Goal: Transaction & Acquisition: Purchase product/service

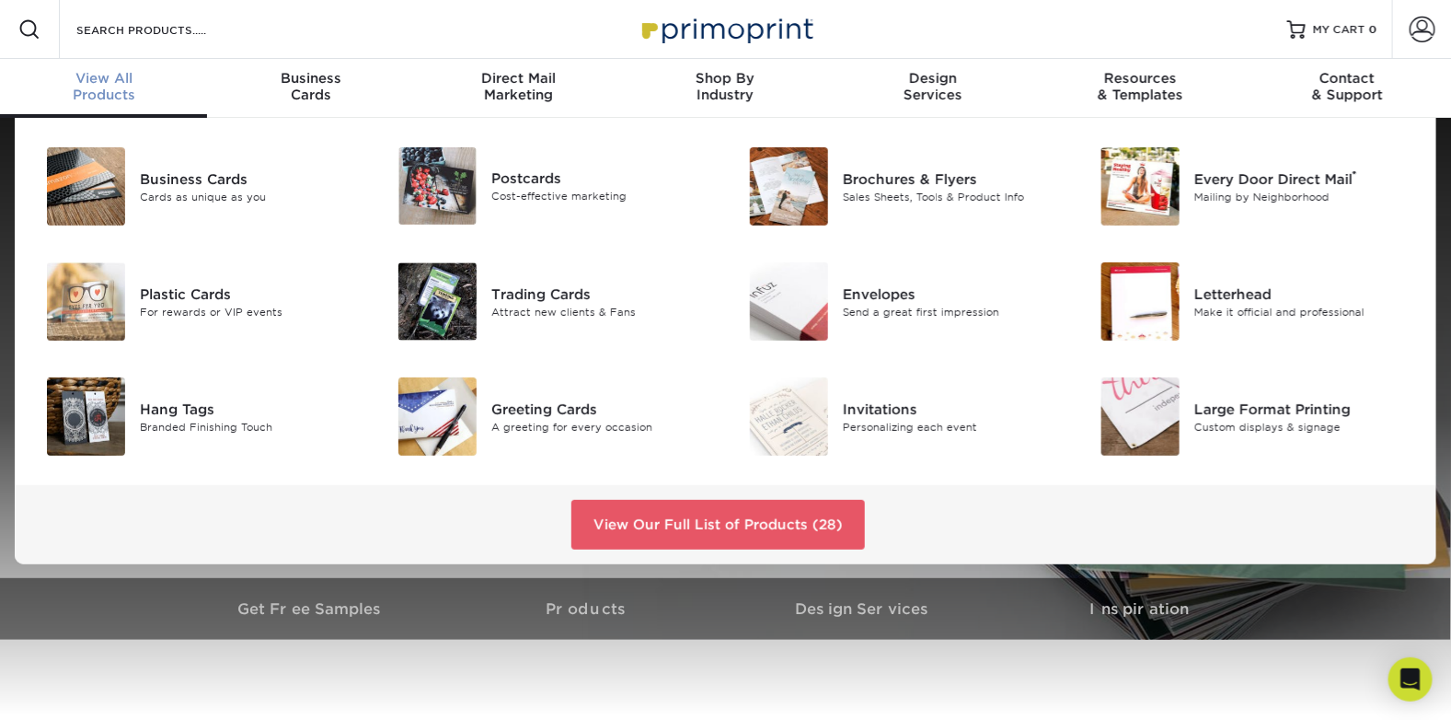
click at [140, 84] on span "View All" at bounding box center [103, 78] width 207 height 17
click at [519, 301] on div "Trading Cards" at bounding box center [601, 293] width 221 height 20
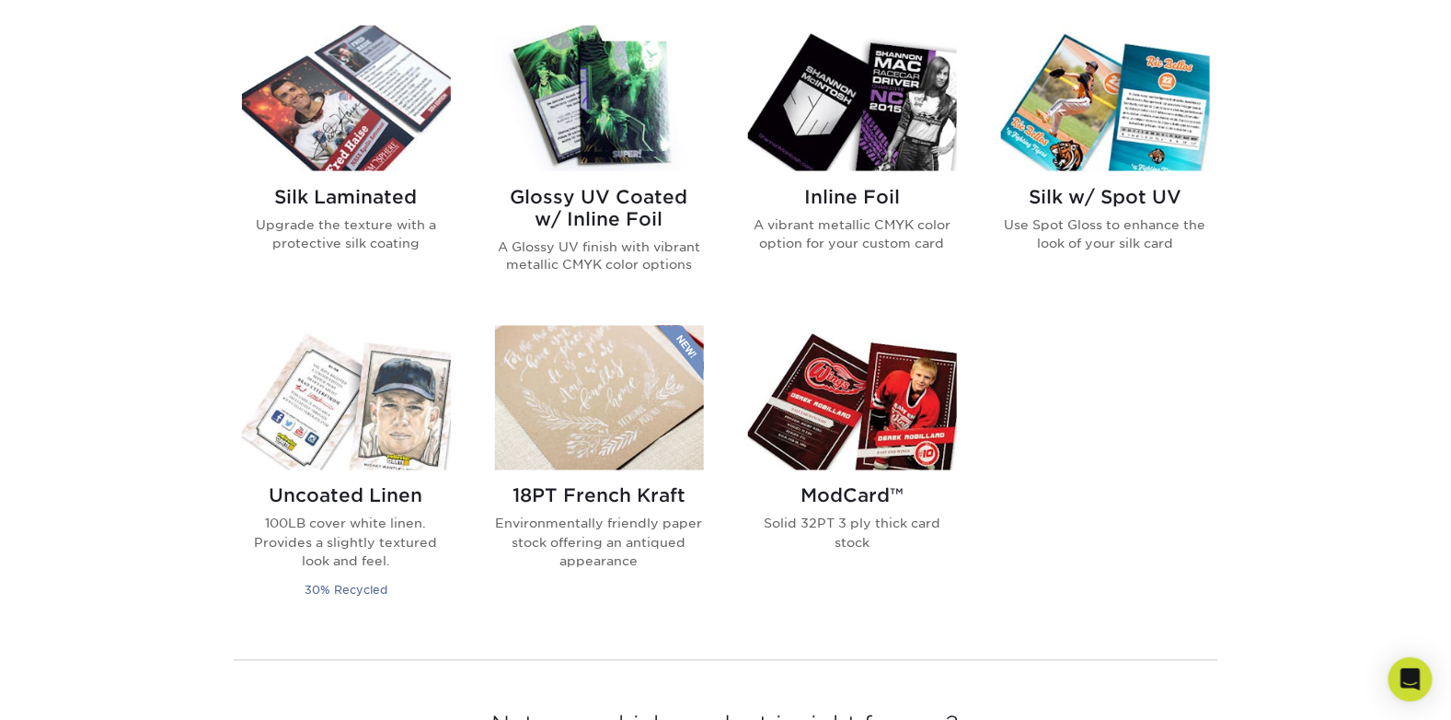
scroll to position [1141, 0]
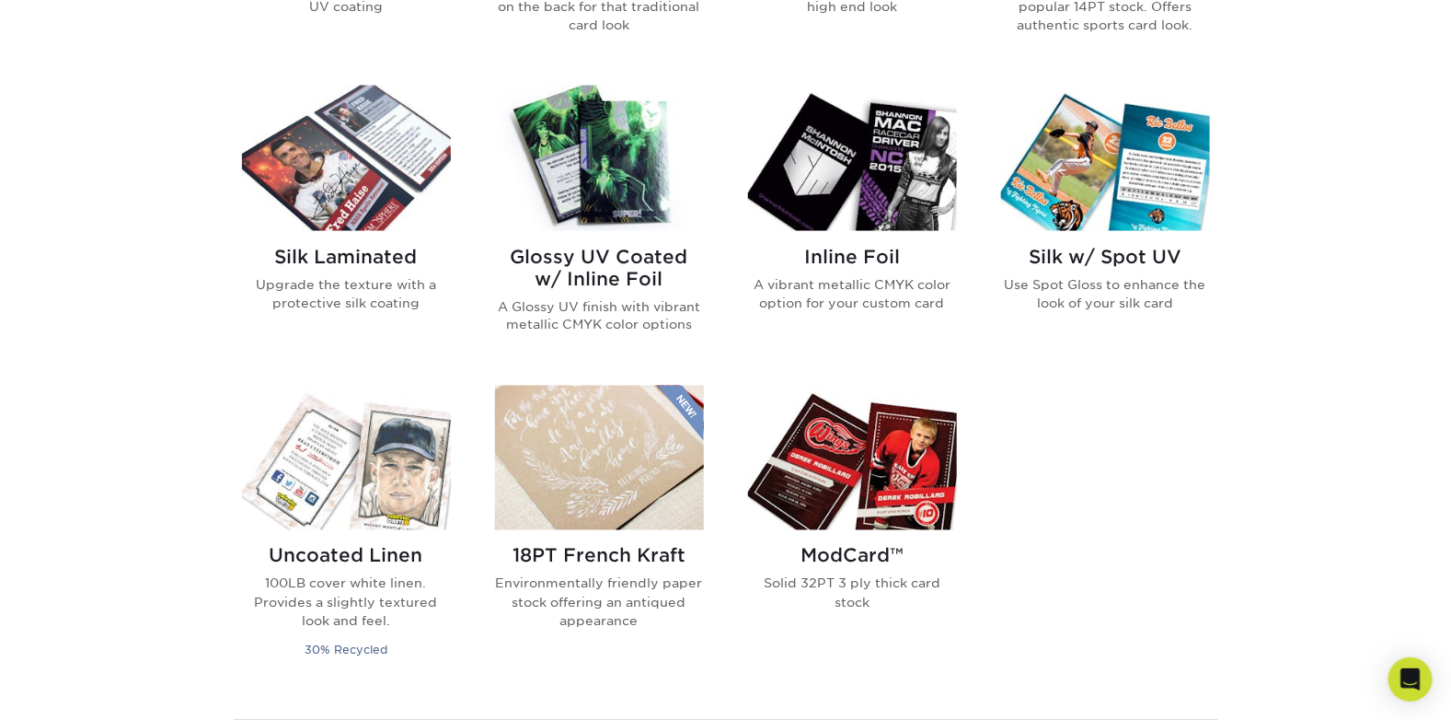
click at [571, 181] on img at bounding box center [599, 158] width 209 height 144
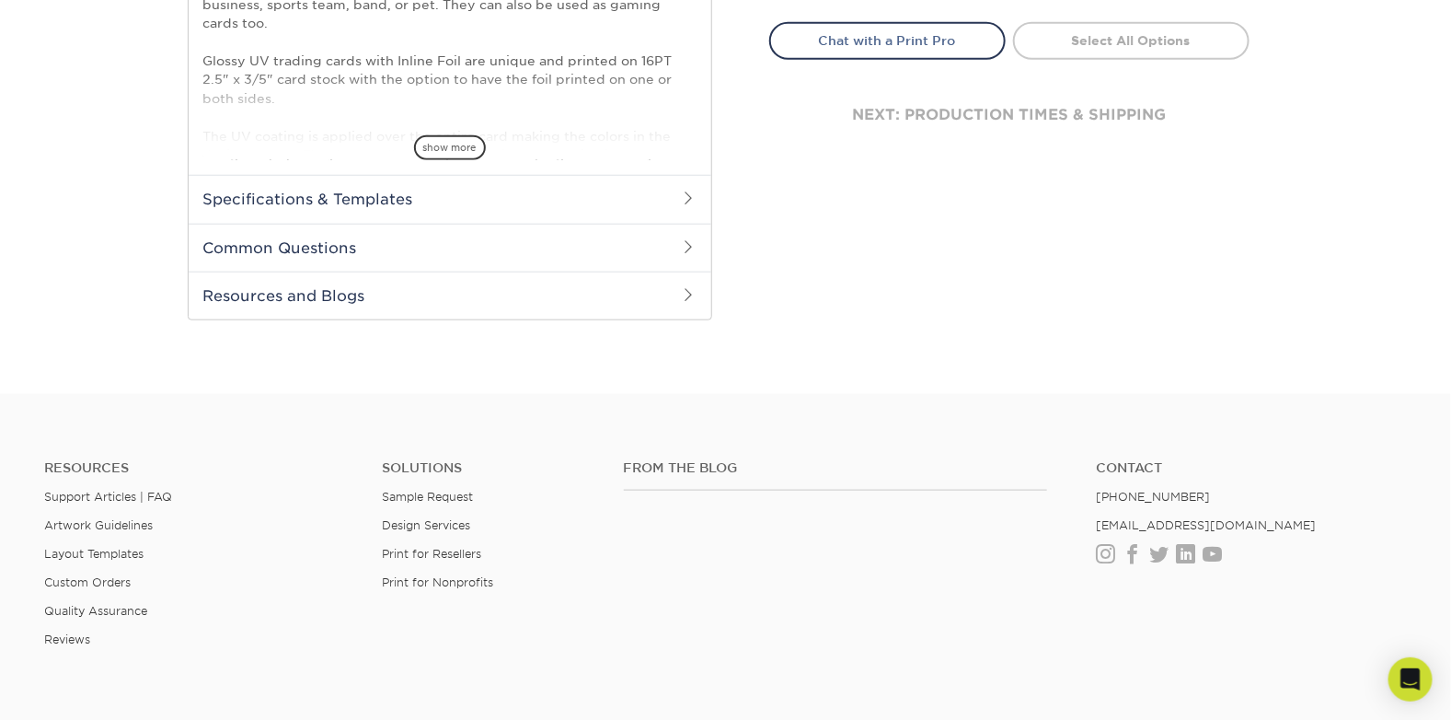
scroll to position [735, 0]
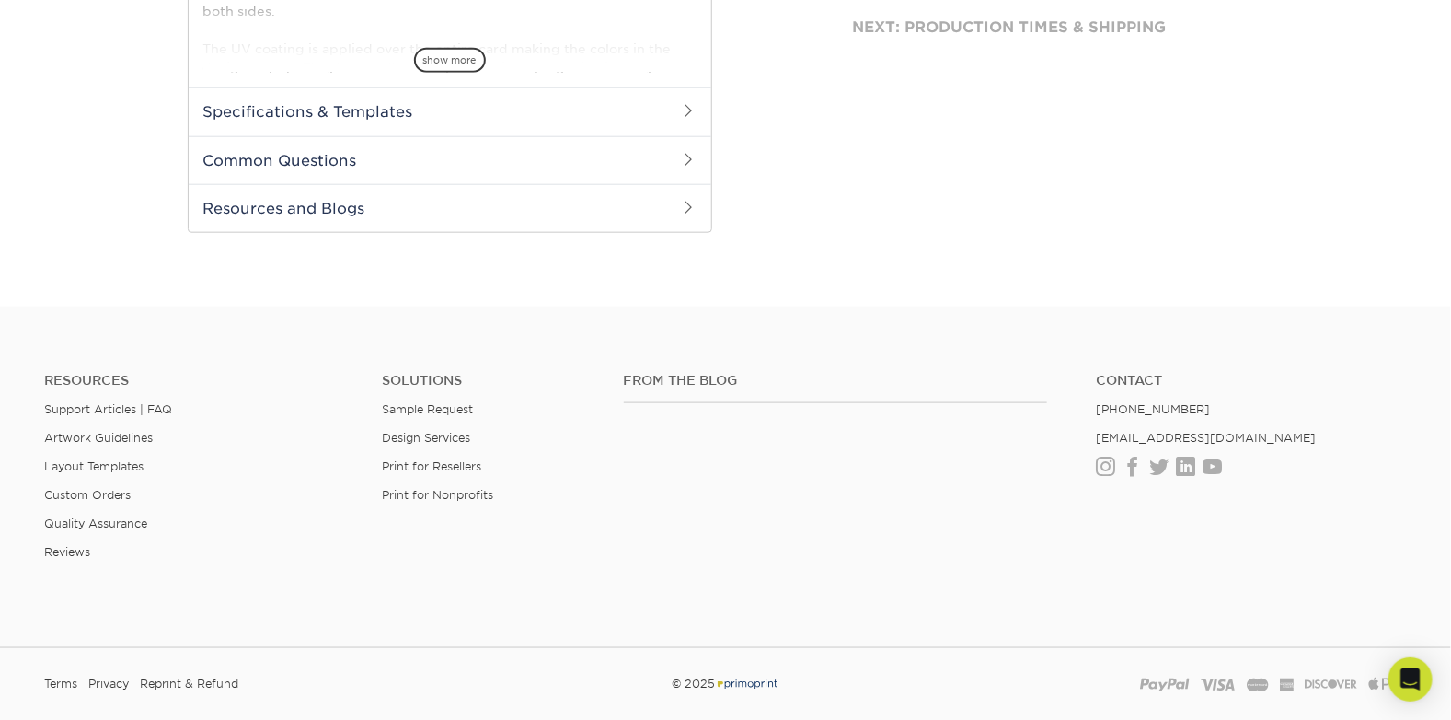
click at [567, 104] on h2 "Specifications & Templates" at bounding box center [450, 111] width 523 height 48
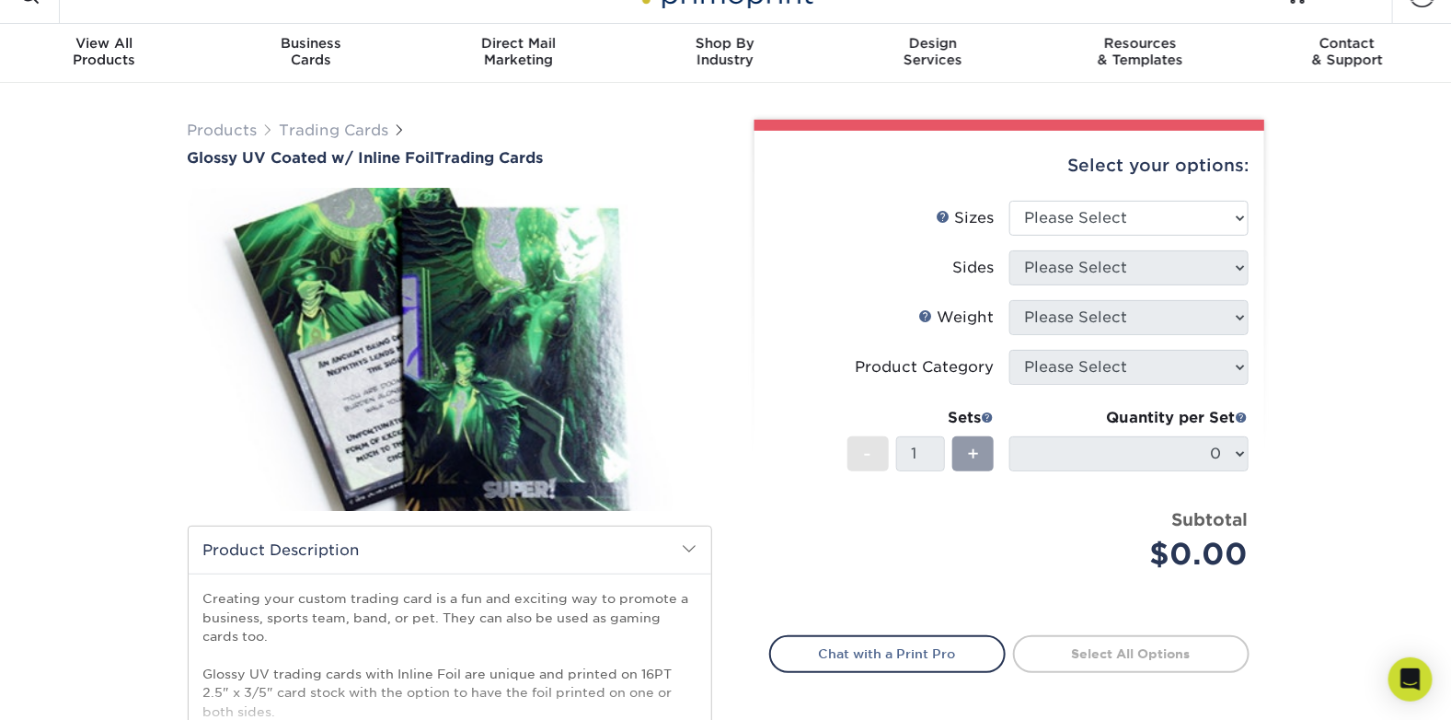
scroll to position [0, 0]
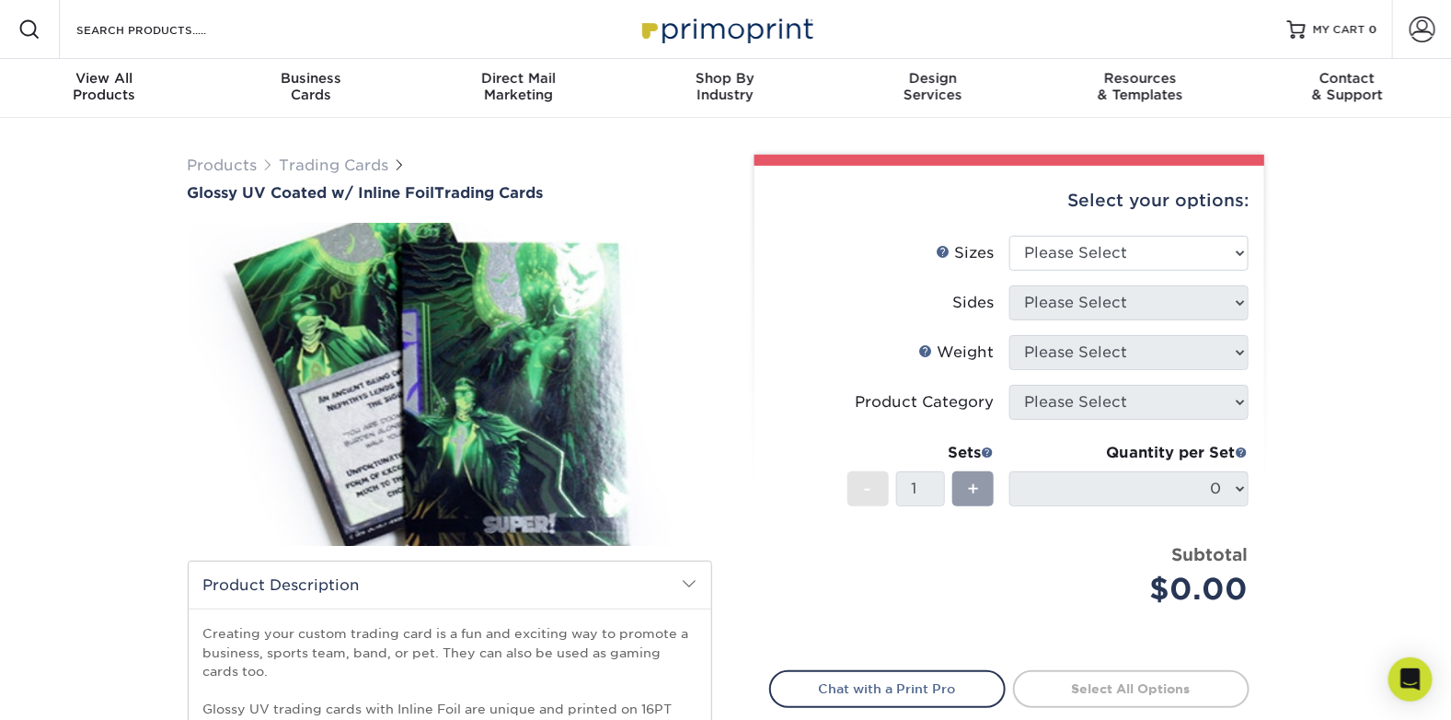
click at [1085, 229] on div "Select your options:" at bounding box center [1009, 201] width 480 height 70
click at [1080, 245] on select "Please Select 2.5" x 3.5"" at bounding box center [1128, 253] width 239 height 35
select select "2.50x3.50"
click at [1009, 236] on select "Please Select 2.5" x 3.5"" at bounding box center [1128, 253] width 239 height 35
click at [1055, 308] on select "Please Select Print Both Sides - Foil Back Only Print Both Sides - Foil Both Si…" at bounding box center [1128, 302] width 239 height 35
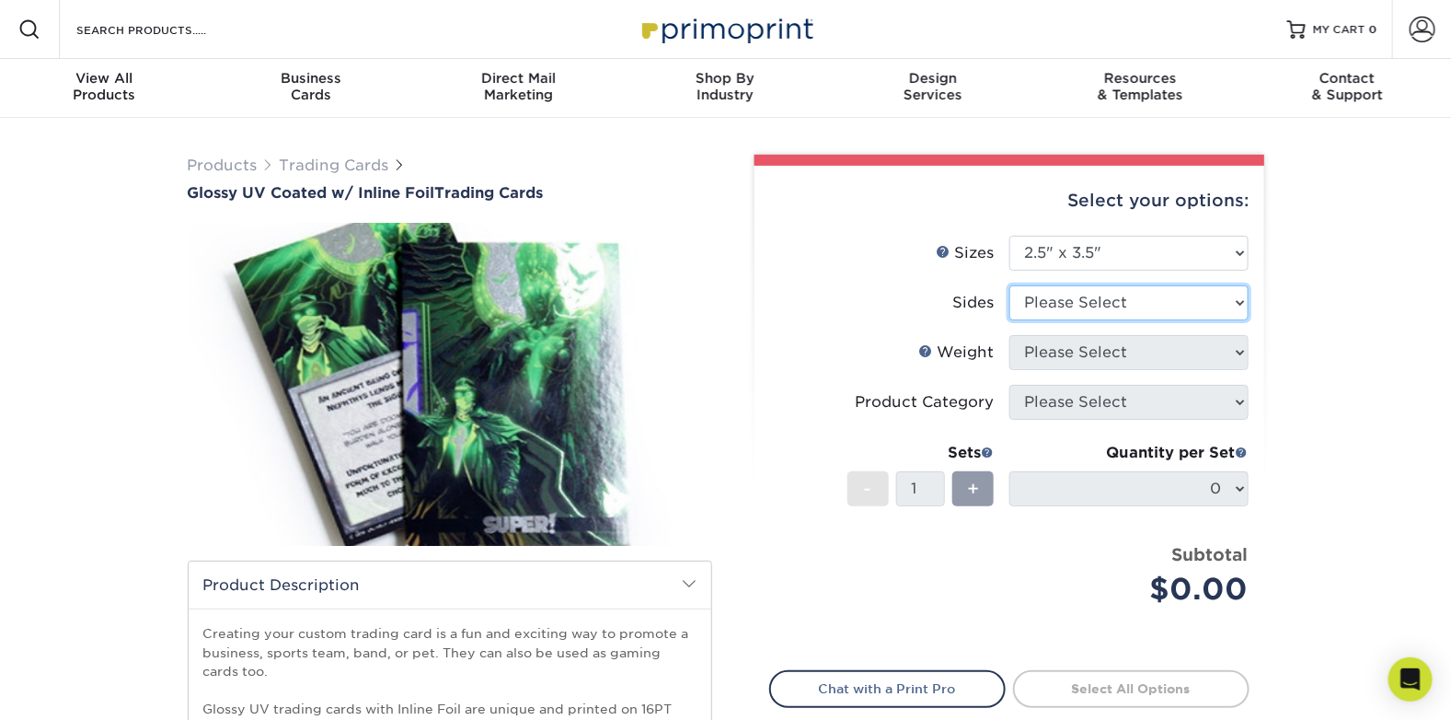
select select "e9e9dfb3-fba1-4d60-972c-fd9ca5904d33"
click at [1009, 285] on select "Please Select Print Both Sides - Foil Back Only Print Both Sides - Foil Both Si…" at bounding box center [1128, 302] width 239 height 35
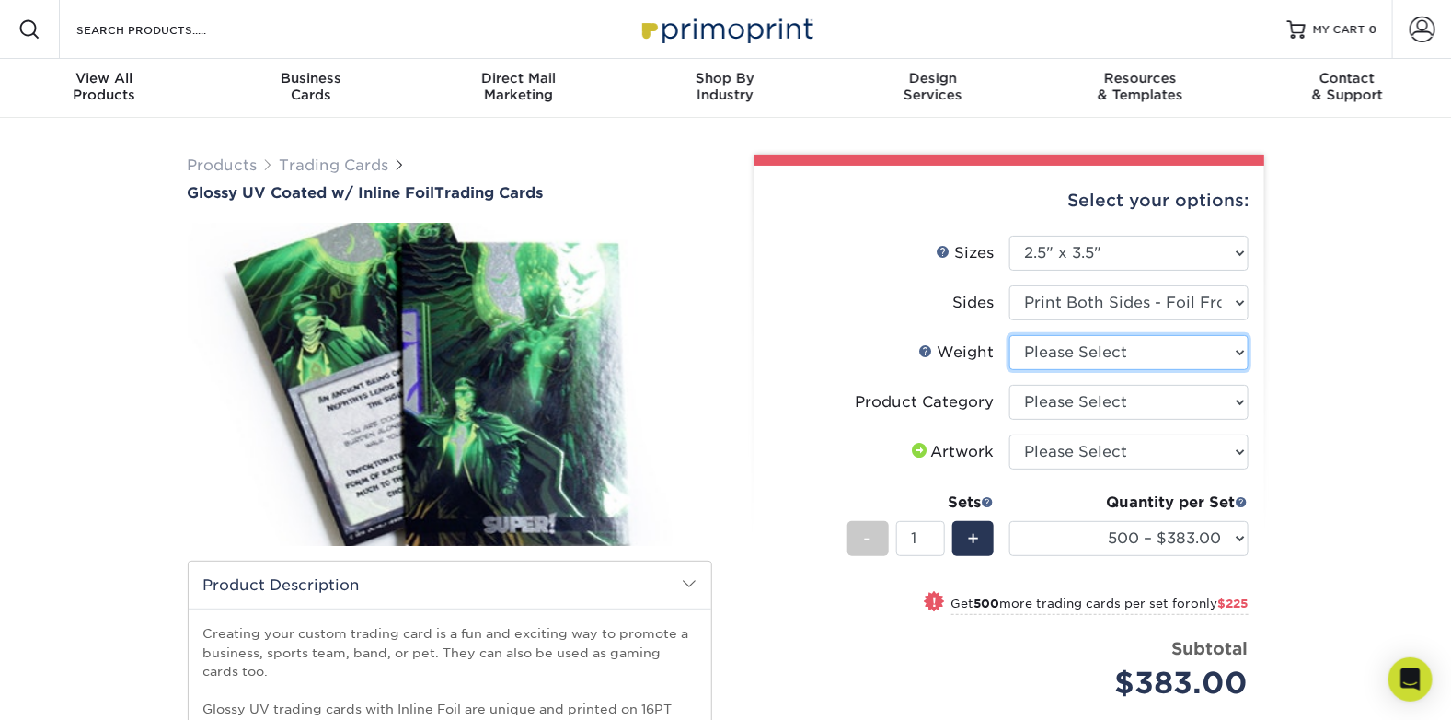
click at [1191, 355] on select "Please Select 16PT" at bounding box center [1128, 352] width 239 height 35
select select "16PT"
click at [1009, 335] on select "Please Select 16PT" at bounding box center [1128, 352] width 239 height 35
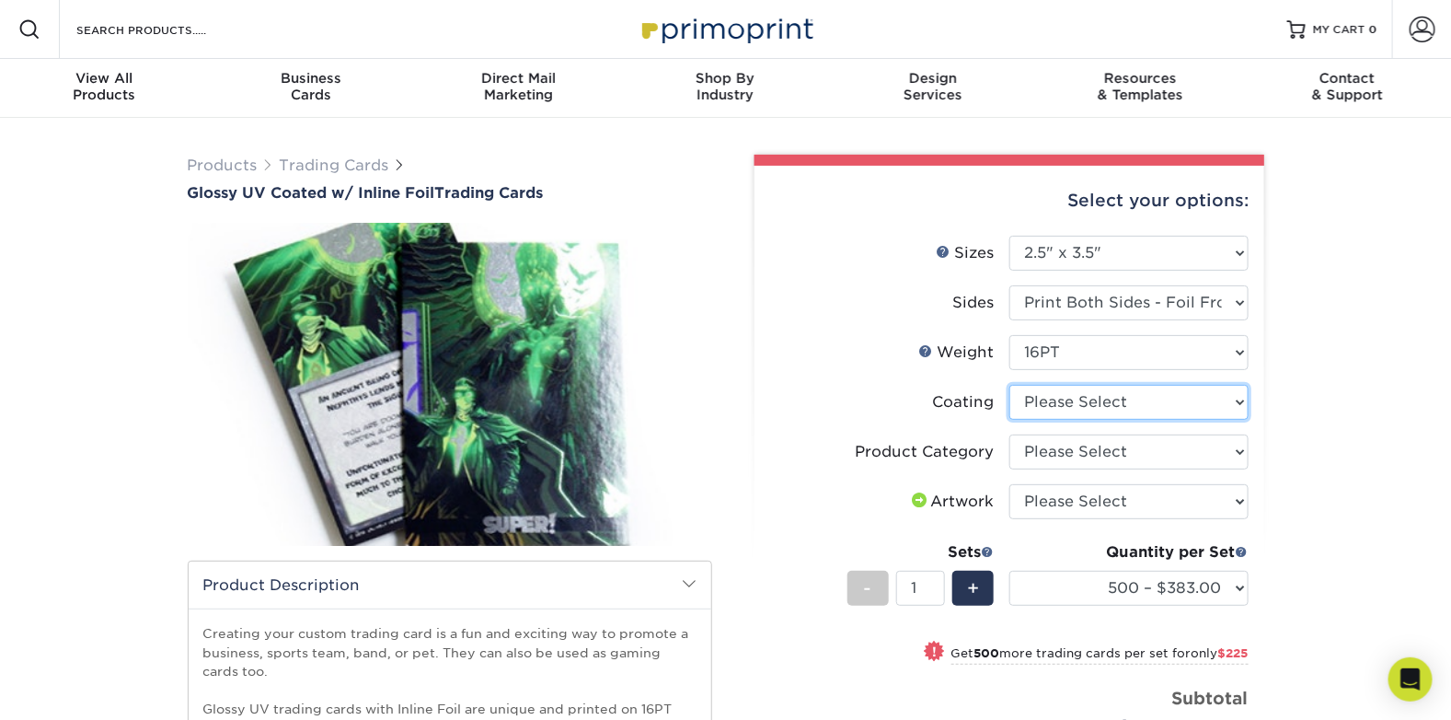
click at [1179, 403] on select at bounding box center [1128, 402] width 239 height 35
select select "ae367451-b2b8-45df-a344-0f05b6a12993"
click at [1009, 385] on select at bounding box center [1128, 402] width 239 height 35
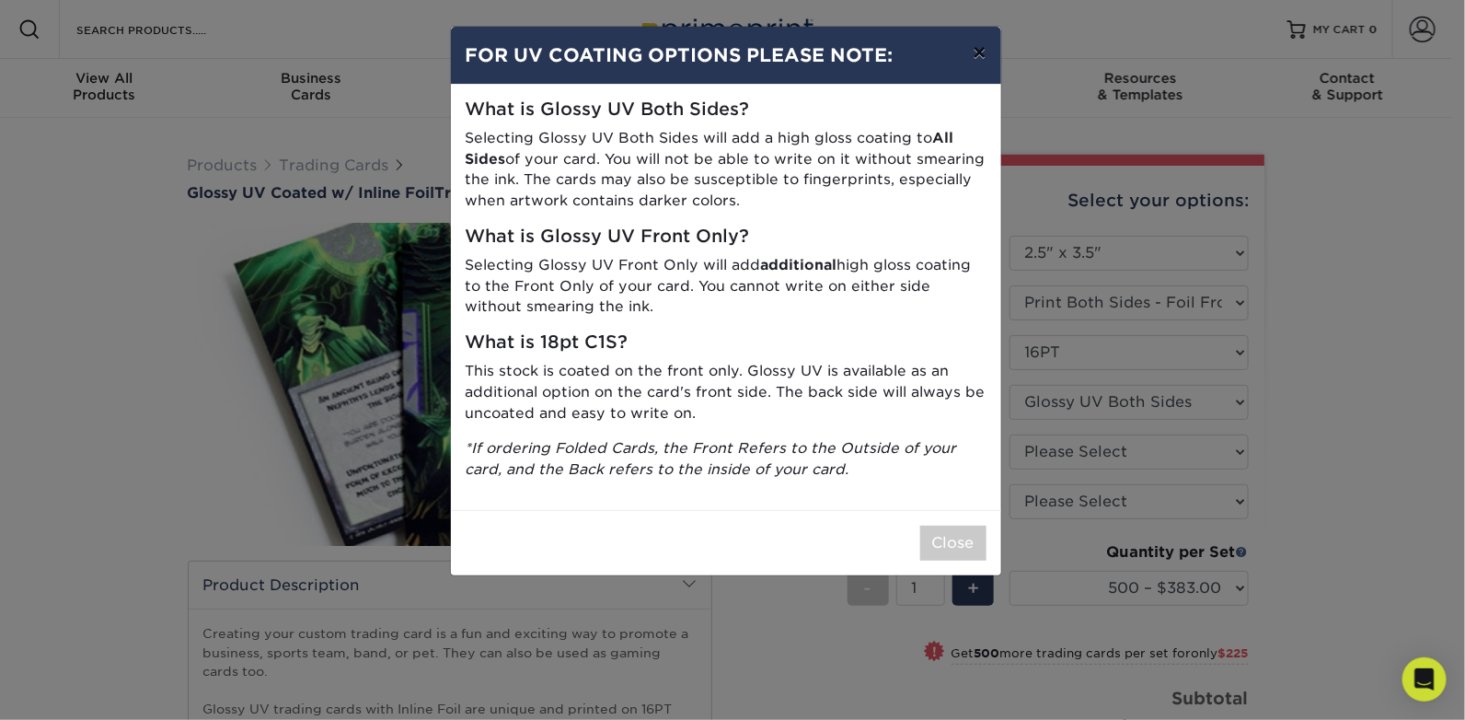
click at [972, 62] on button "×" at bounding box center [979, 53] width 42 height 52
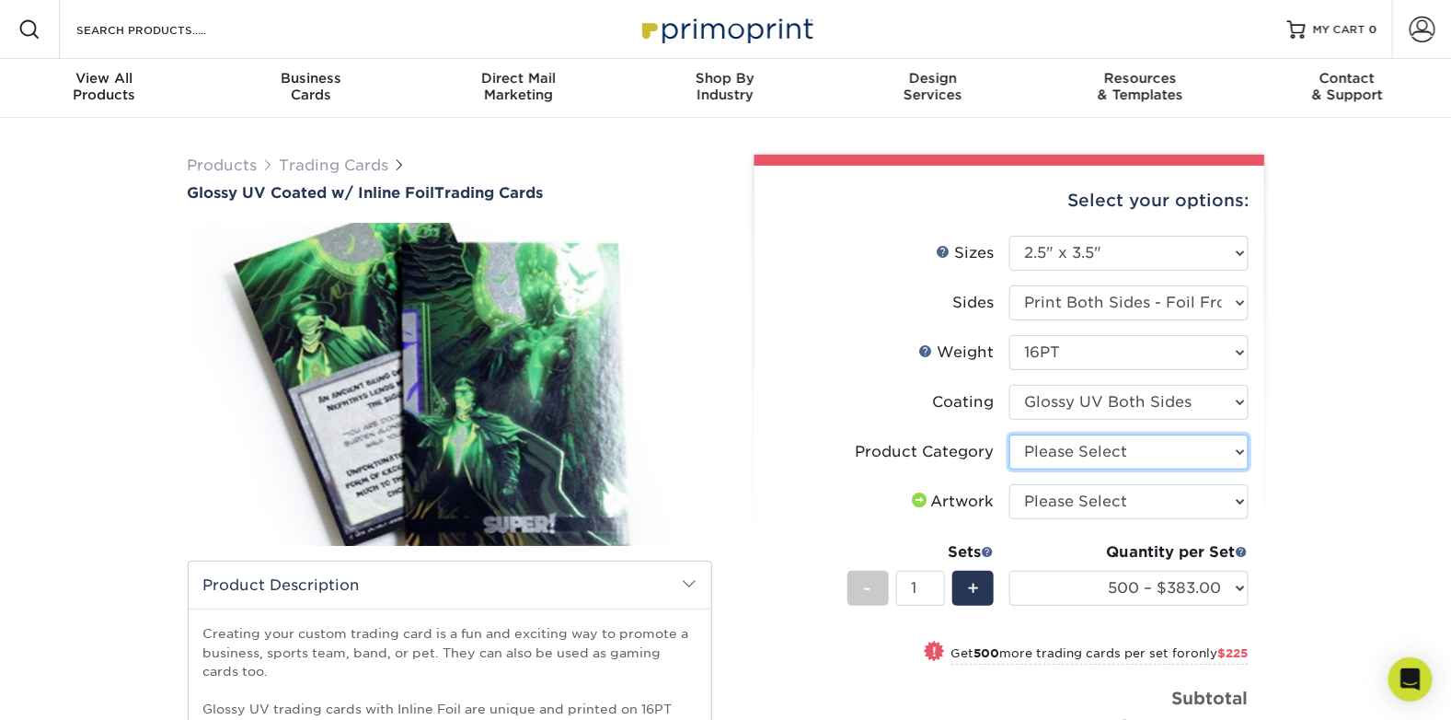
click at [1124, 437] on select "Please Select Trading Cards" at bounding box center [1128, 451] width 239 height 35
select select "c2f9bce9-36c2-409d-b101-c29d9d031e18"
click at [1009, 434] on select "Please Select Trading Cards" at bounding box center [1128, 451] width 239 height 35
click at [1110, 502] on select "Please Select I will upload files I need a design - $100" at bounding box center [1128, 501] width 239 height 35
click at [1319, 493] on div "Products Trading Cards Glossy UV Coated w/ Inline Foil Trading Cards /" at bounding box center [725, 705] width 1451 height 1175
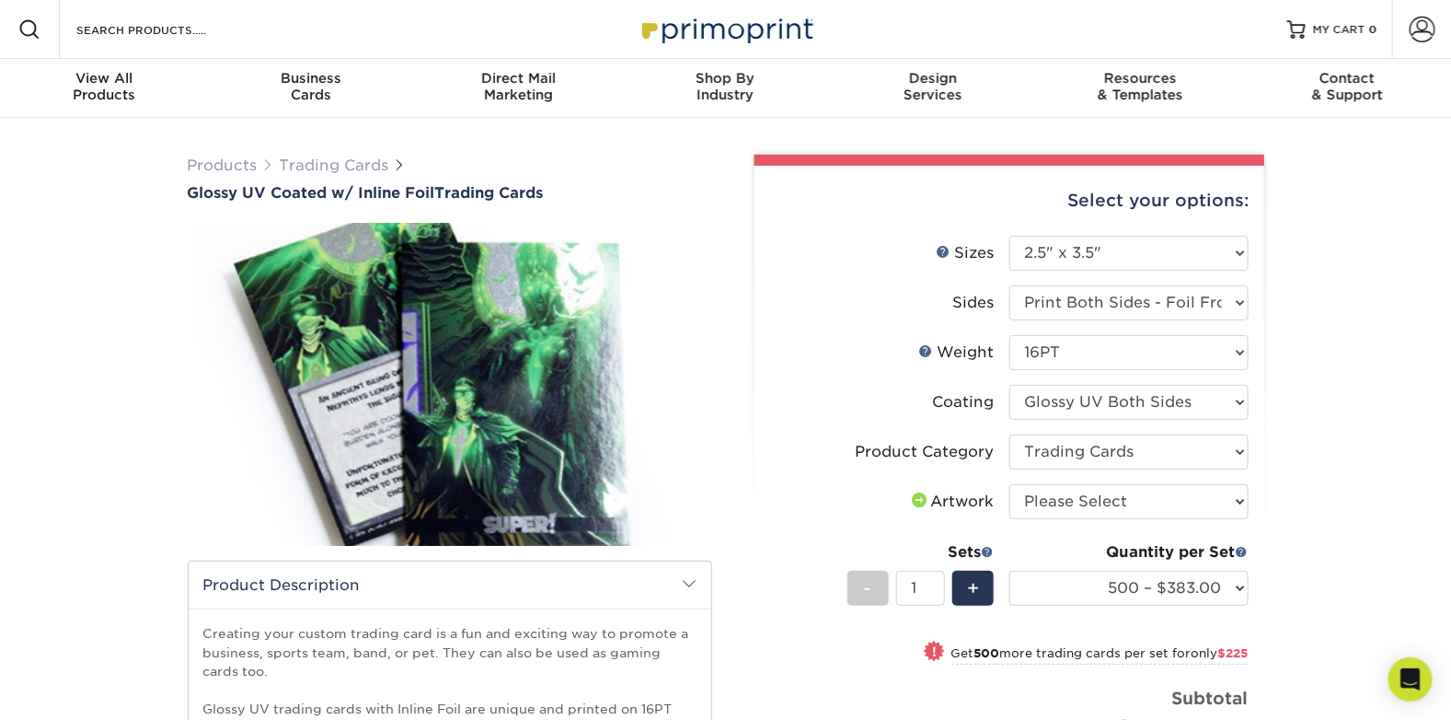
click at [1303, 571] on div "Products Trading Cards Glossy UV Coated w/ Inline Foil Trading Cards /" at bounding box center [725, 705] width 1451 height 1175
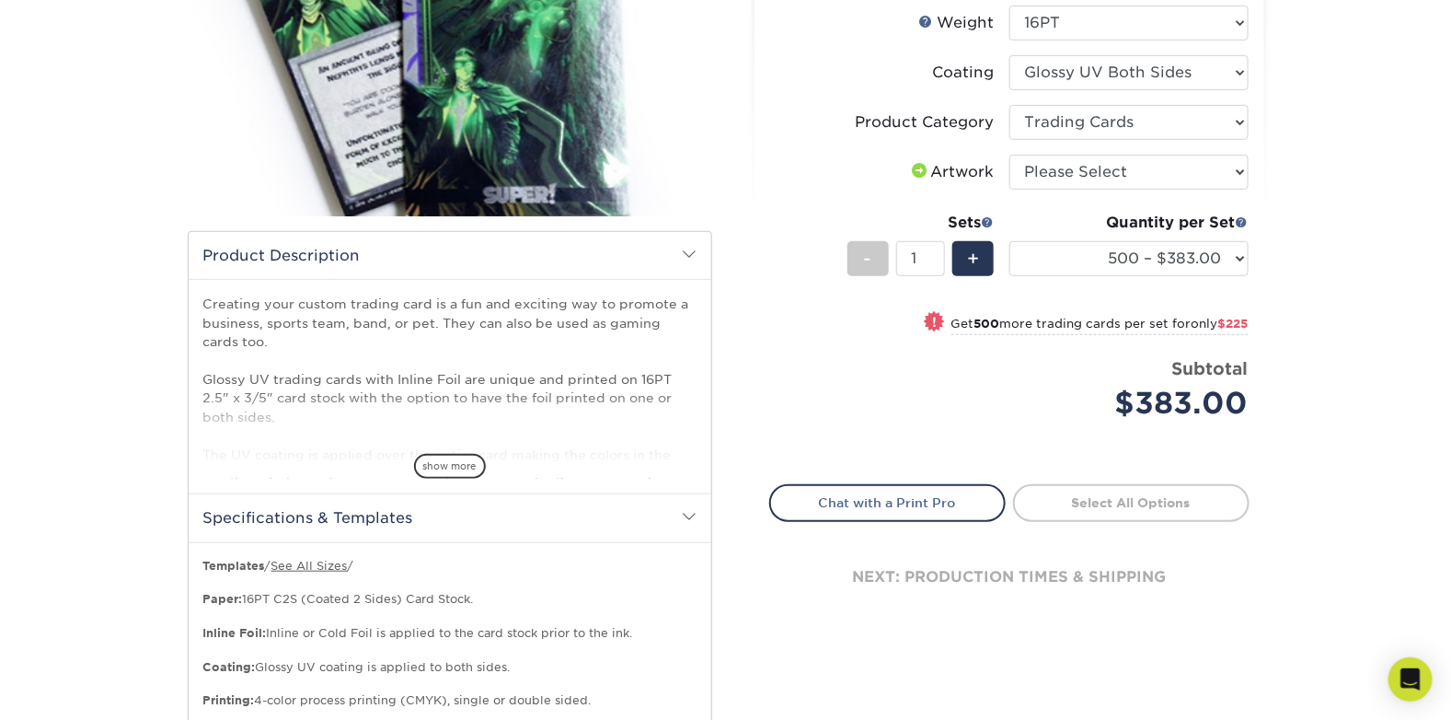
scroll to position [367, 0]
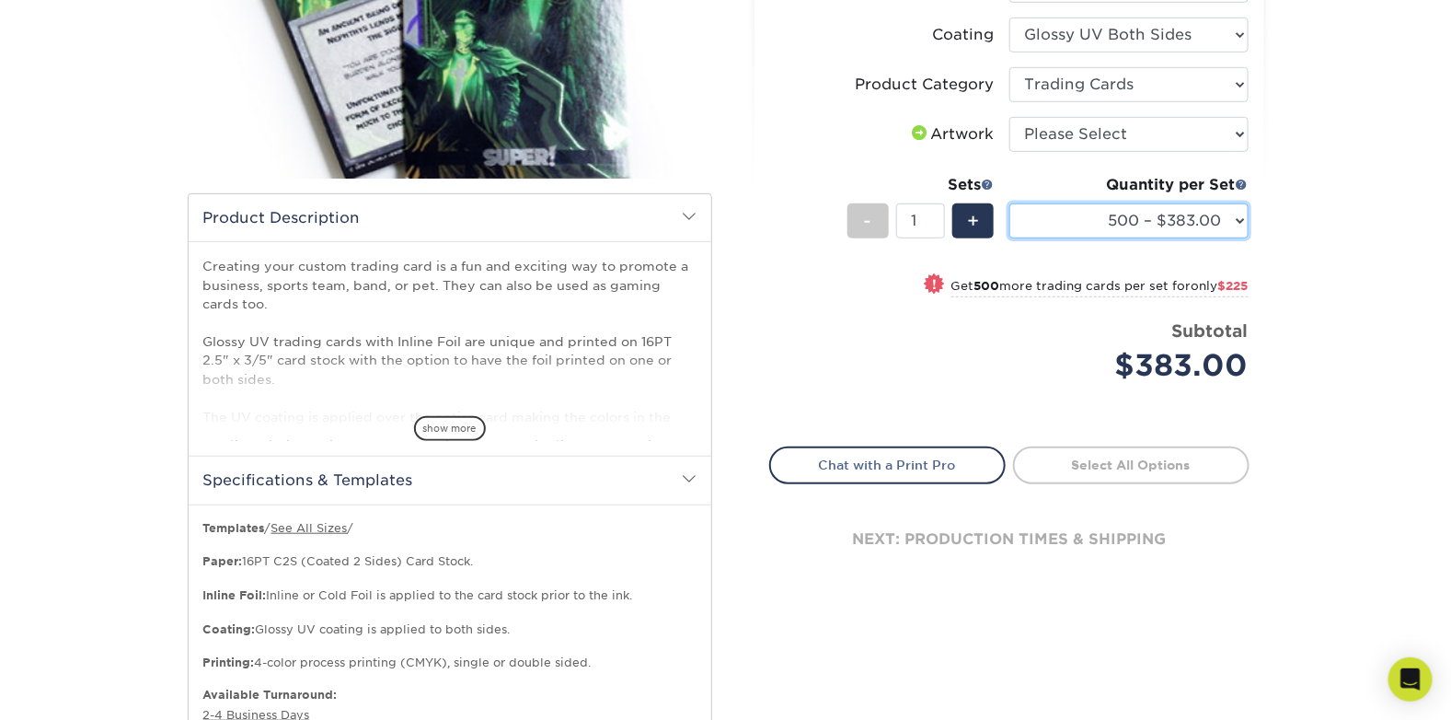
click at [1232, 223] on select "500 – $383.00 1000 – $608.00 2500 – $883.00 5000 – $1252.00" at bounding box center [1128, 220] width 239 height 35
click at [1264, 222] on div "Select your options: Sizes Help Sizes Please Select 2.5" x 3.5" Sides - 1" at bounding box center [1002, 330] width 552 height 1087
